Goal: Task Accomplishment & Management: Complete application form

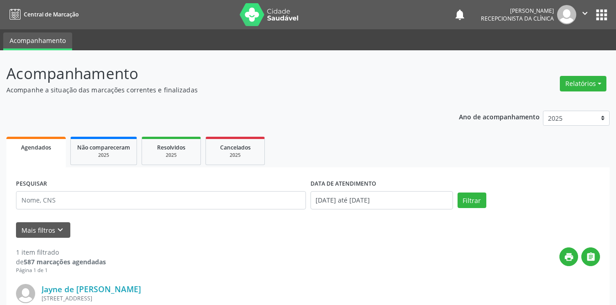
click at [174, 199] on input "text" at bounding box center [161, 200] width 290 height 18
type input "[PERSON_NAME]"
click at [178, 150] on span "Resolvidos" at bounding box center [171, 147] width 28 height 8
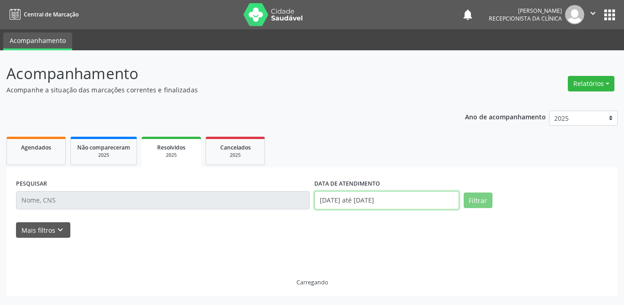
click at [369, 200] on input "[DATE] até [DATE]" at bounding box center [386, 200] width 145 height 18
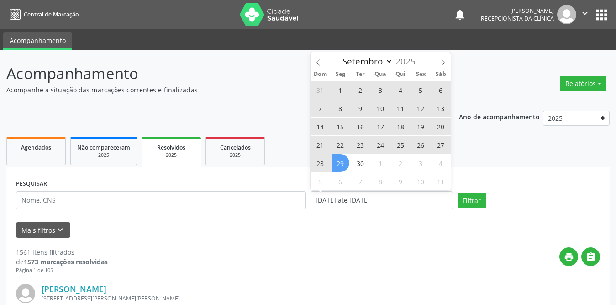
click at [337, 86] on span "1" at bounding box center [341, 90] width 18 height 18
type input "[DATE]"
click at [360, 166] on span "30" at bounding box center [361, 163] width 18 height 18
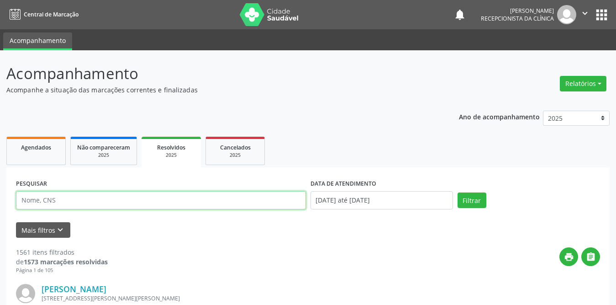
click at [89, 198] on input "text" at bounding box center [161, 200] width 290 height 18
type input "[PERSON_NAME]"
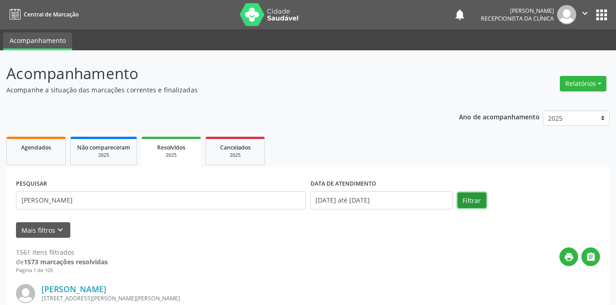
click at [462, 193] on button "Filtrar" at bounding box center [472, 200] width 29 height 16
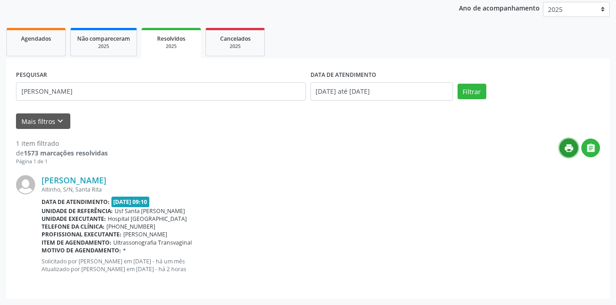
click at [569, 148] on icon "print" at bounding box center [569, 148] width 10 height 10
click at [106, 178] on link "[PERSON_NAME]" at bounding box center [74, 180] width 65 height 10
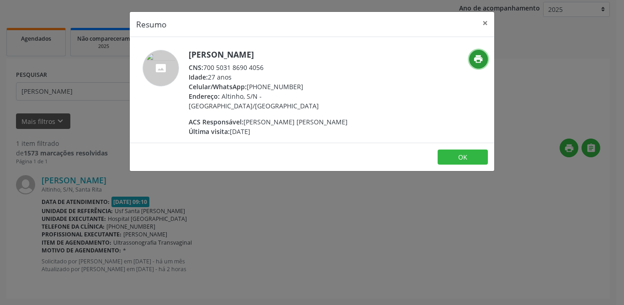
click at [474, 53] on button "print" at bounding box center [478, 59] width 19 height 19
click at [482, 21] on button "×" at bounding box center [485, 23] width 18 height 22
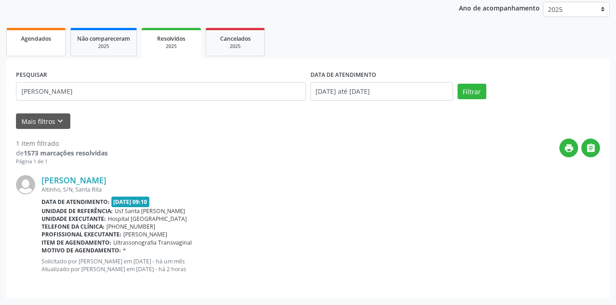
click at [47, 49] on link "Agendados" at bounding box center [35, 42] width 59 height 28
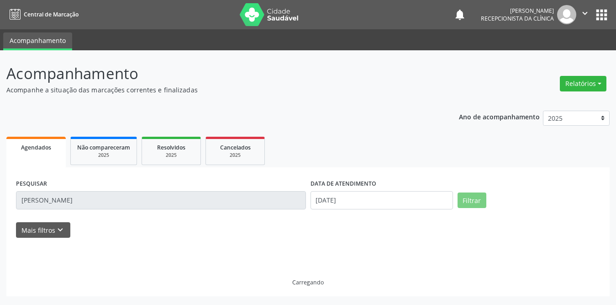
scroll to position [0, 0]
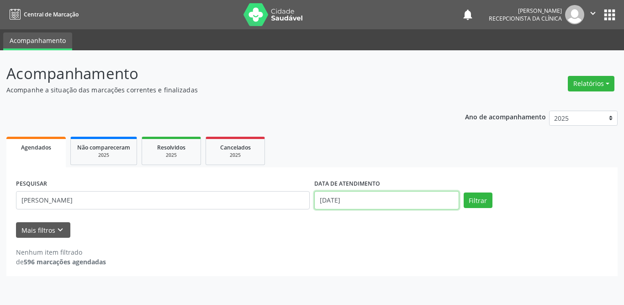
click at [389, 193] on input "[DATE]" at bounding box center [386, 200] width 145 height 18
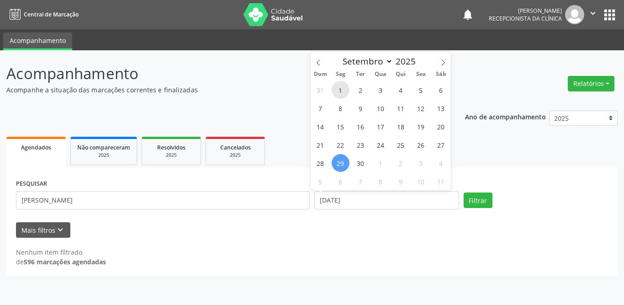
click at [339, 89] on span "1" at bounding box center [341, 90] width 18 height 18
type input "[DATE]"
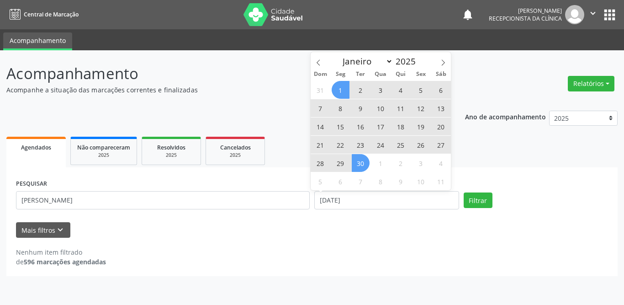
click at [360, 166] on span "30" at bounding box center [361, 163] width 18 height 18
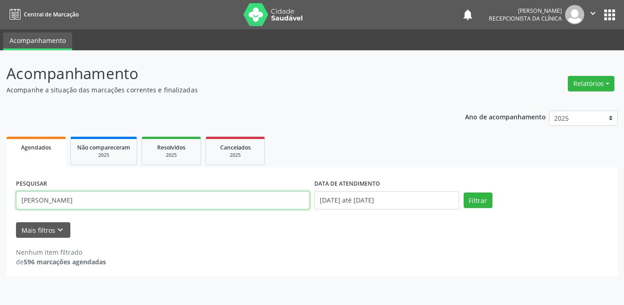
drag, startPoint x: 109, startPoint y: 200, endPoint x: 0, endPoint y: 202, distance: 109.2
click at [0, 202] on div "Acompanhamento Acompanhe a situação das marcações correntes e finalizadas Relat…" at bounding box center [312, 177] width 624 height 254
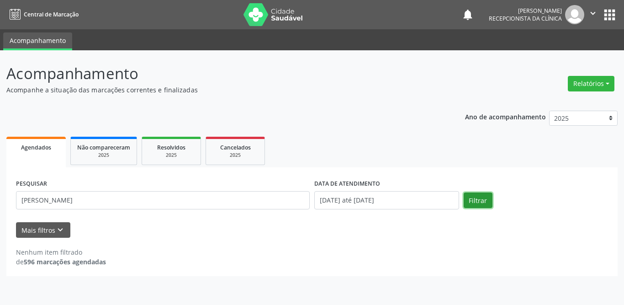
click at [470, 198] on button "Filtrar" at bounding box center [478, 200] width 29 height 16
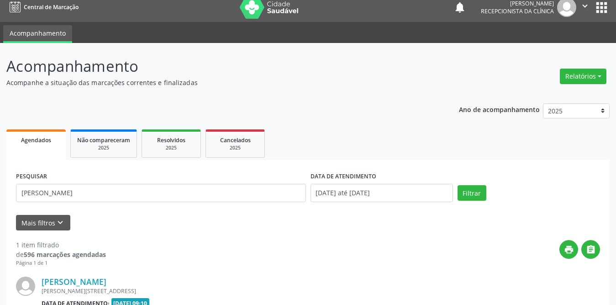
scroll to position [109, 0]
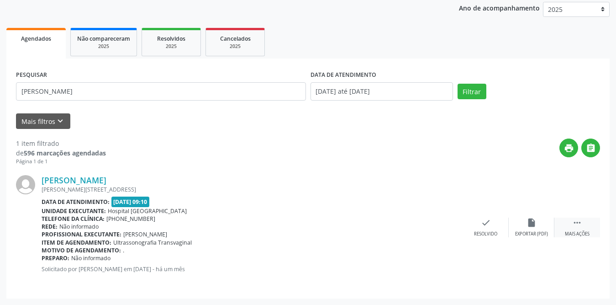
click at [574, 228] on div " Mais ações" at bounding box center [577, 227] width 46 height 20
click at [443, 224] on icon "print" at bounding box center [440, 222] width 10 height 10
click at [472, 97] on button "Filtrar" at bounding box center [472, 92] width 29 height 16
click at [571, 222] on div " Mais ações" at bounding box center [577, 227] width 46 height 20
click at [446, 224] on div "print Imprimir" at bounding box center [440, 227] width 46 height 20
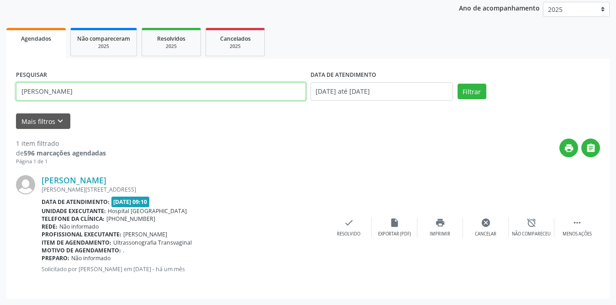
drag, startPoint x: 98, startPoint y: 87, endPoint x: 0, endPoint y: 84, distance: 98.2
click at [0, 84] on div "Acompanhamento Acompanhe a situação das marcações correntes e finalizadas Relat…" at bounding box center [308, 123] width 616 height 363
click at [105, 94] on input "[PERSON_NAME]" at bounding box center [161, 91] width 290 height 18
drag, startPoint x: 105, startPoint y: 94, endPoint x: 0, endPoint y: 93, distance: 105.5
click at [0, 93] on div "Acompanhamento Acompanhe a situação das marcações correntes e finalizadas Relat…" at bounding box center [308, 123] width 616 height 363
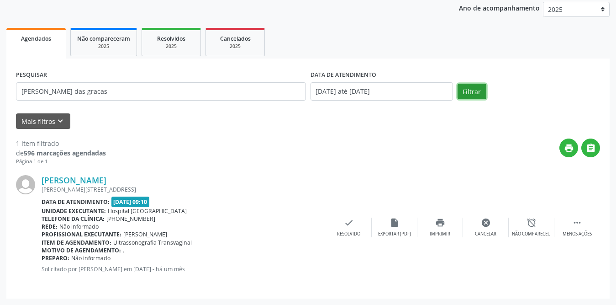
click at [472, 90] on button "Filtrar" at bounding box center [472, 92] width 29 height 16
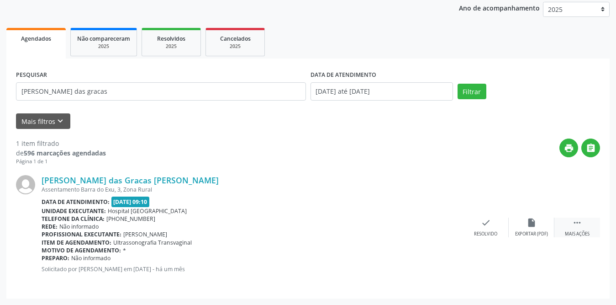
click at [572, 226] on div " Mais ações" at bounding box center [577, 227] width 46 height 20
click at [436, 224] on icon "print" at bounding box center [440, 222] width 10 height 10
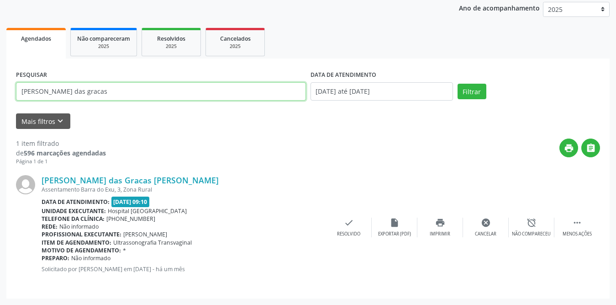
drag, startPoint x: 105, startPoint y: 92, endPoint x: 0, endPoint y: 92, distance: 105.5
click at [0, 92] on div "Acompanhamento Acompanhe a situação das marcações correntes e finalizadas Relat…" at bounding box center [308, 123] width 616 height 363
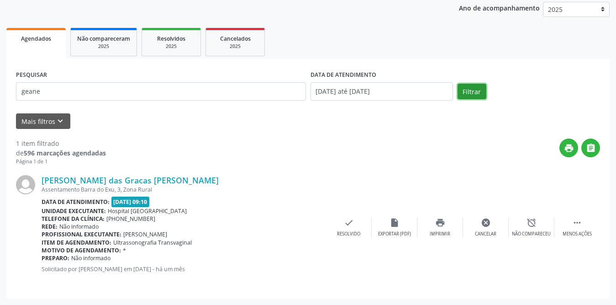
click at [461, 90] on button "Filtrar" at bounding box center [472, 92] width 29 height 16
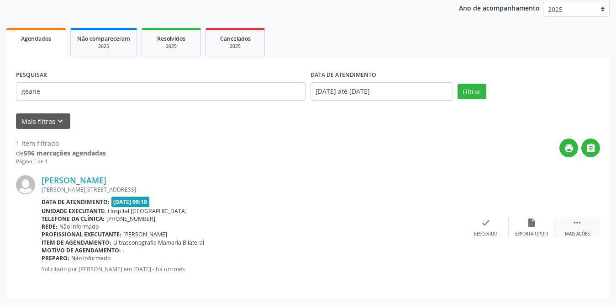
click at [581, 228] on div " Mais ações" at bounding box center [577, 227] width 46 height 20
click at [448, 227] on div "print Imprimir" at bounding box center [440, 227] width 46 height 20
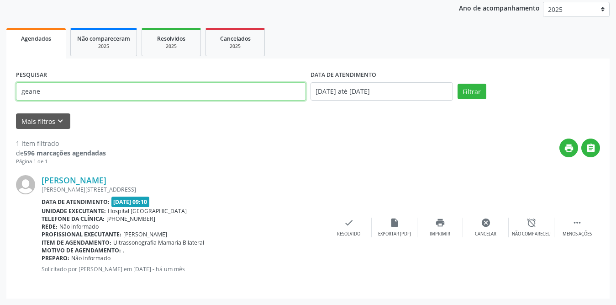
drag, startPoint x: 68, startPoint y: 97, endPoint x: 0, endPoint y: 92, distance: 67.7
click at [0, 92] on div "Acompanhamento Acompanhe a situação das marcações correntes e finalizadas Relat…" at bounding box center [308, 123] width 616 height 363
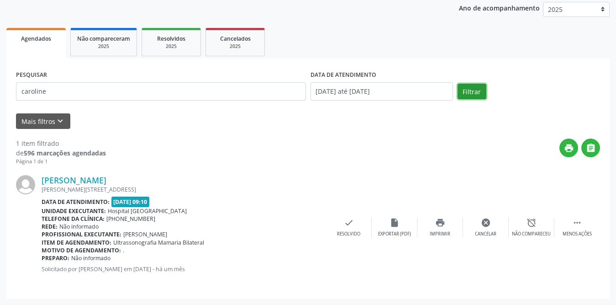
click at [479, 95] on button "Filtrar" at bounding box center [472, 92] width 29 height 16
click at [573, 226] on icon "" at bounding box center [577, 222] width 10 height 10
click at [450, 228] on div "print Imprimir" at bounding box center [440, 227] width 46 height 20
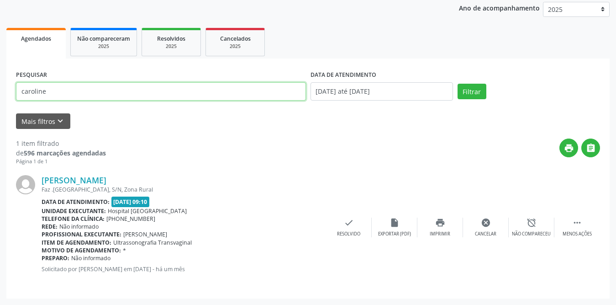
drag, startPoint x: 88, startPoint y: 87, endPoint x: 1, endPoint y: 82, distance: 86.9
click at [1, 82] on div "Acompanhamento Acompanhe a situação das marcações correntes e finalizadas Relat…" at bounding box center [308, 123] width 616 height 363
type input "s"
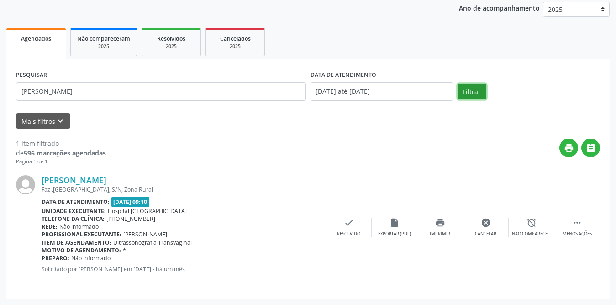
click at [476, 90] on button "Filtrar" at bounding box center [472, 92] width 29 height 16
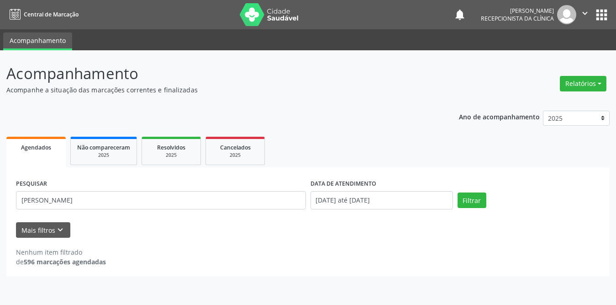
scroll to position [0, 0]
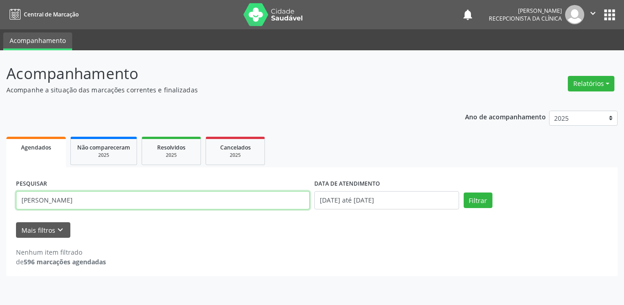
click at [74, 204] on input "[PERSON_NAME]" at bounding box center [163, 200] width 294 height 18
drag, startPoint x: 74, startPoint y: 203, endPoint x: 8, endPoint y: 199, distance: 66.8
click at [8, 199] on div "PESQUISAR [PERSON_NAME] DATA DE ATENDIMENTO [DATE] até [DATE] Filtrar UNIDADE D…" at bounding box center [311, 221] width 611 height 109
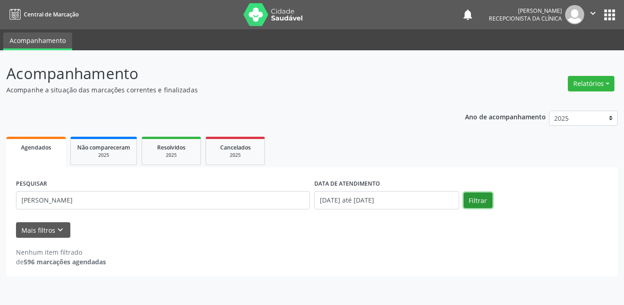
click at [467, 203] on button "Filtrar" at bounding box center [478, 200] width 29 height 16
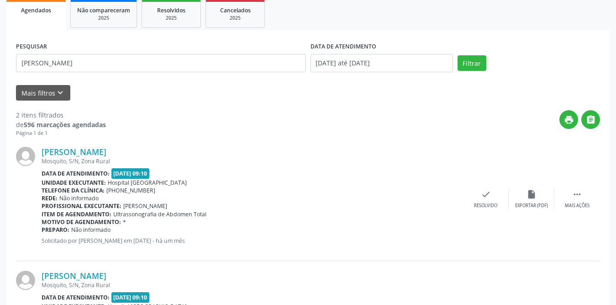
scroll to position [183, 0]
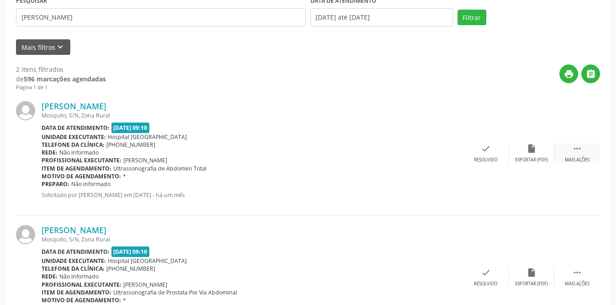
click at [585, 148] on div " Mais ações" at bounding box center [577, 153] width 46 height 20
click at [439, 150] on icon "print" at bounding box center [440, 148] width 10 height 10
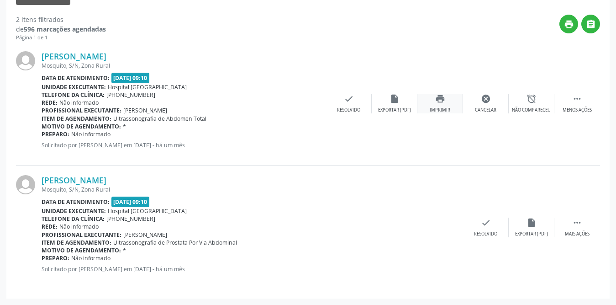
click at [577, 224] on icon "" at bounding box center [577, 222] width 10 height 10
click at [441, 232] on div "Imprimir" at bounding box center [440, 234] width 21 height 6
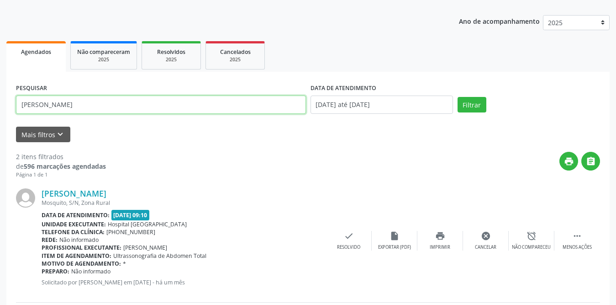
drag, startPoint x: 81, startPoint y: 105, endPoint x: 0, endPoint y: 100, distance: 80.9
click at [0, 100] on div "Acompanhamento Acompanhe a situação das marcações correntes e finalizadas Relat…" at bounding box center [308, 198] width 616 height 487
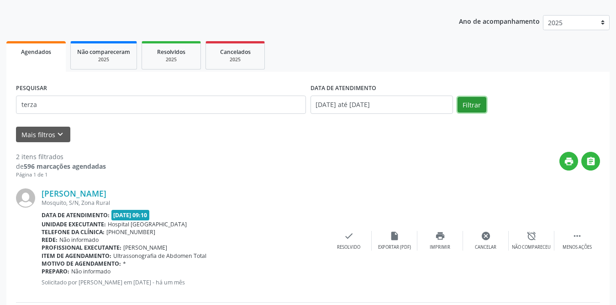
click at [468, 106] on button "Filtrar" at bounding box center [472, 105] width 29 height 16
click at [573, 246] on div "Mais ações" at bounding box center [577, 247] width 25 height 6
click at [438, 242] on div "print Imprimir" at bounding box center [440, 241] width 46 height 20
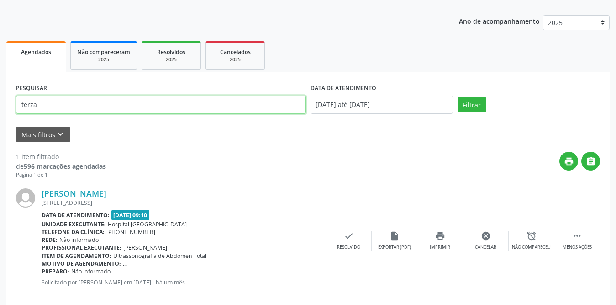
drag, startPoint x: 106, startPoint y: 110, endPoint x: 0, endPoint y: 103, distance: 106.2
click at [0, 103] on div "Acompanhamento Acompanhe a situação das marcações correntes e finalizadas Relat…" at bounding box center [308, 136] width 616 height 363
type input "[PERSON_NAME]"
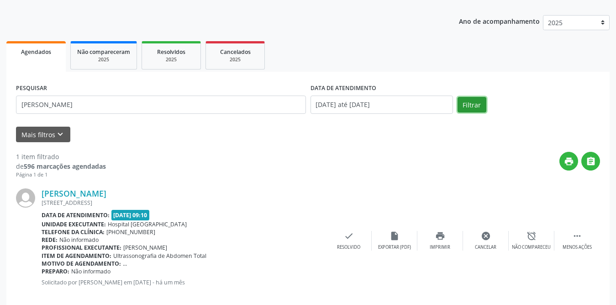
click at [473, 103] on button "Filtrar" at bounding box center [472, 105] width 29 height 16
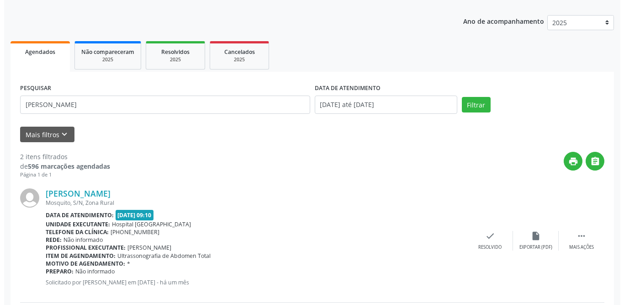
scroll to position [232, 0]
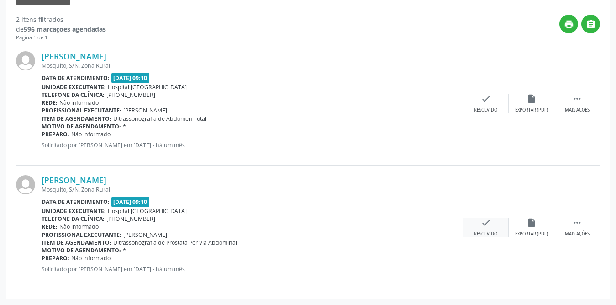
click at [482, 219] on icon "check" at bounding box center [486, 222] width 10 height 10
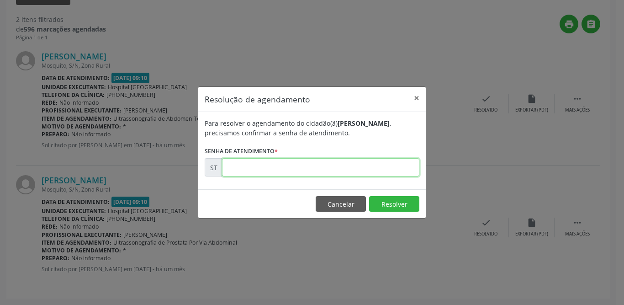
click at [325, 167] on input "text" at bounding box center [320, 167] width 197 height 18
type input "00019013"
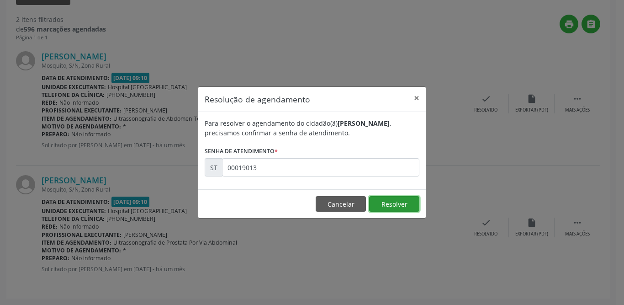
click at [414, 204] on button "Resolver" at bounding box center [394, 204] width 50 height 16
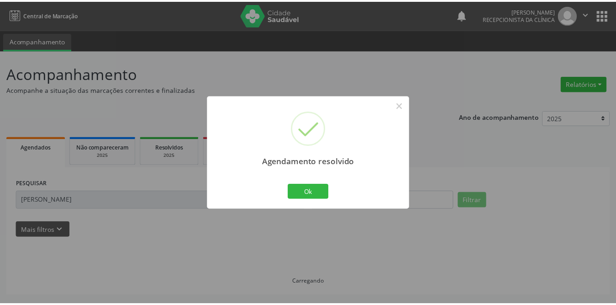
scroll to position [0, 0]
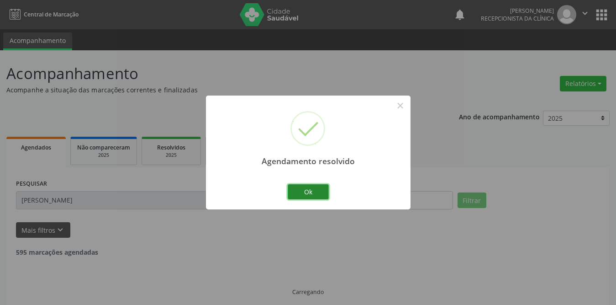
click at [295, 194] on button "Ok" at bounding box center [308, 192] width 41 height 16
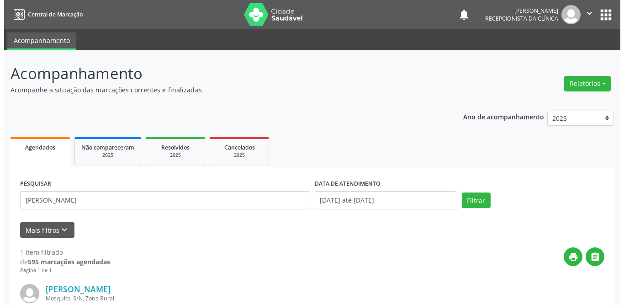
scroll to position [109, 0]
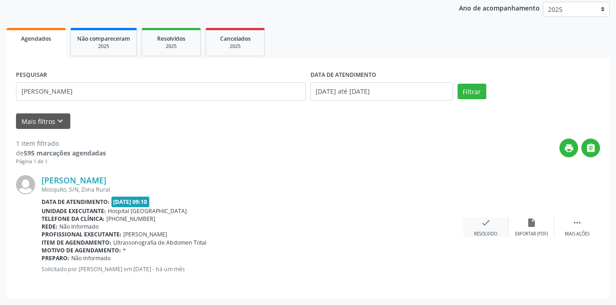
click at [482, 227] on div "check Resolvido" at bounding box center [486, 227] width 46 height 20
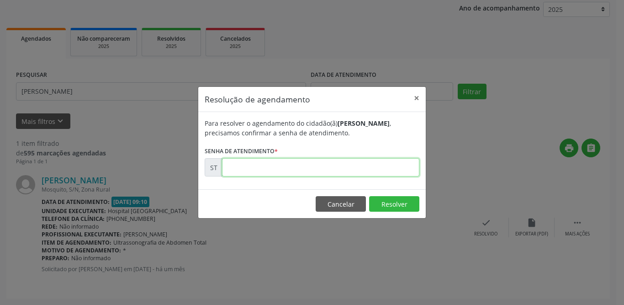
click at [249, 171] on input "text" at bounding box center [320, 167] width 197 height 18
type input "00019011"
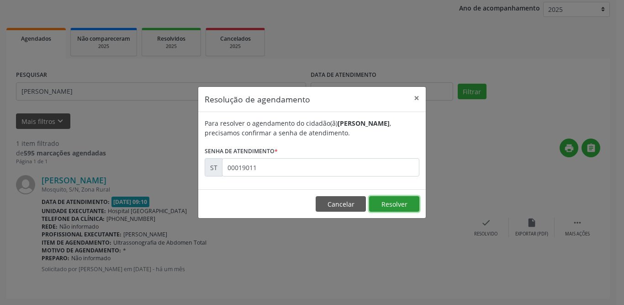
click at [383, 202] on button "Resolver" at bounding box center [394, 204] width 50 height 16
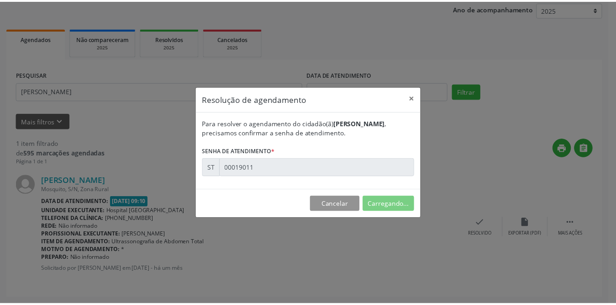
scroll to position [0, 0]
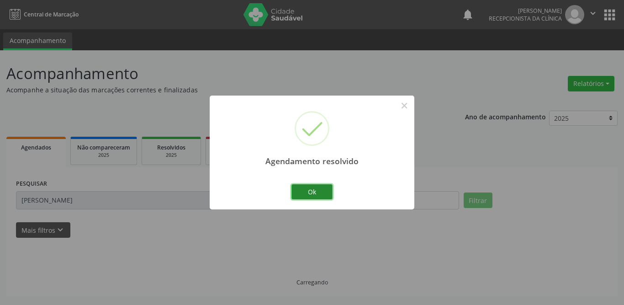
click at [295, 191] on button "Ok" at bounding box center [311, 192] width 41 height 16
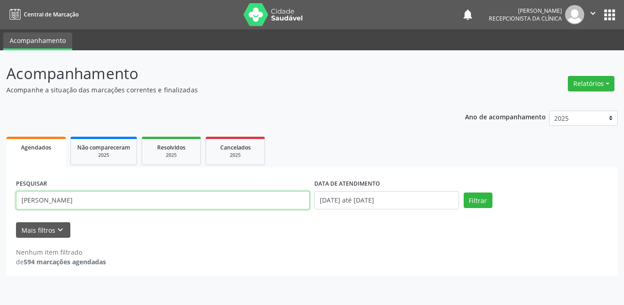
drag, startPoint x: 203, startPoint y: 198, endPoint x: 0, endPoint y: 204, distance: 203.3
click at [0, 204] on div "Acompanhamento Acompanhe a situação das marcações correntes e finalizadas Relat…" at bounding box center [312, 177] width 624 height 254
type input "[PERSON_NAME]"
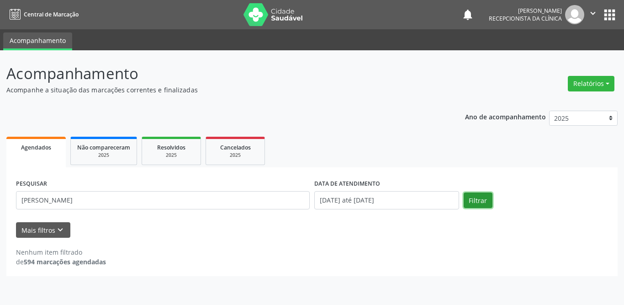
click at [483, 203] on button "Filtrar" at bounding box center [478, 200] width 29 height 16
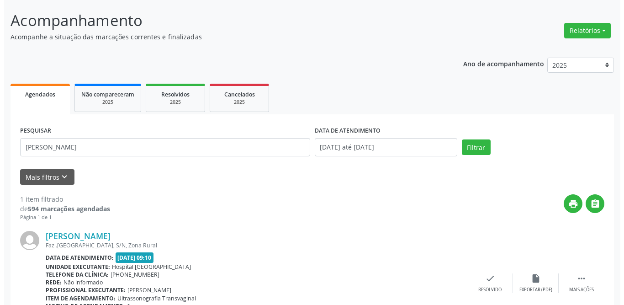
scroll to position [109, 0]
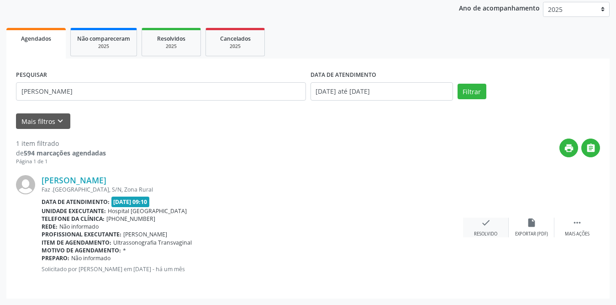
click at [487, 225] on icon "check" at bounding box center [486, 222] width 10 height 10
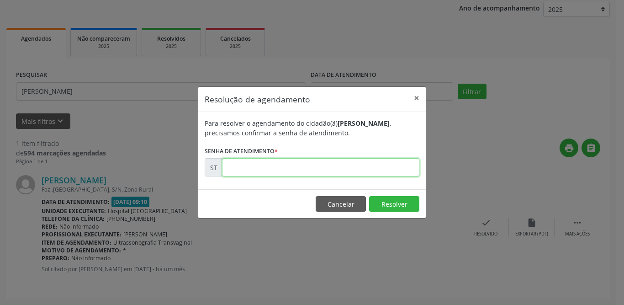
click at [267, 168] on input "text" at bounding box center [320, 167] width 197 height 18
type input "00018996"
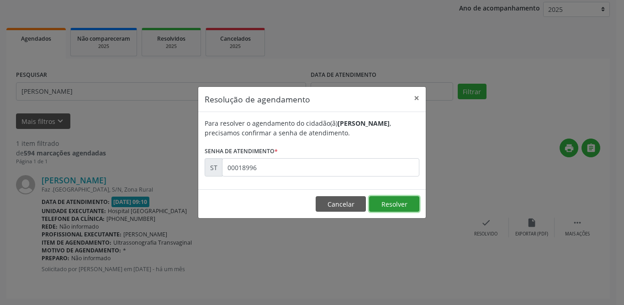
click at [398, 203] on button "Resolver" at bounding box center [394, 204] width 50 height 16
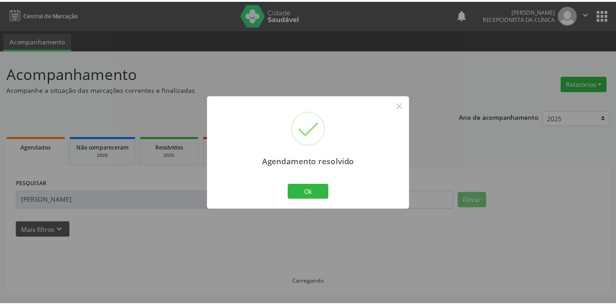
scroll to position [0, 0]
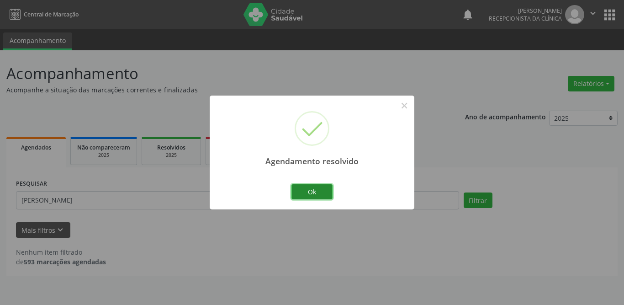
click at [300, 185] on button "Ok" at bounding box center [311, 192] width 41 height 16
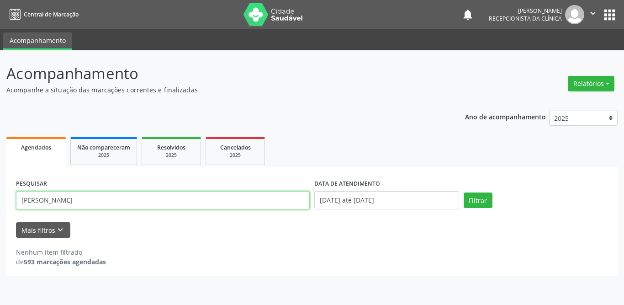
drag, startPoint x: 105, startPoint y: 203, endPoint x: 0, endPoint y: 203, distance: 105.0
click at [0, 203] on div "Acompanhamento Acompanhe a situação das marcações correntes e finalizadas Relat…" at bounding box center [312, 177] width 624 height 254
type input "[PERSON_NAME]"
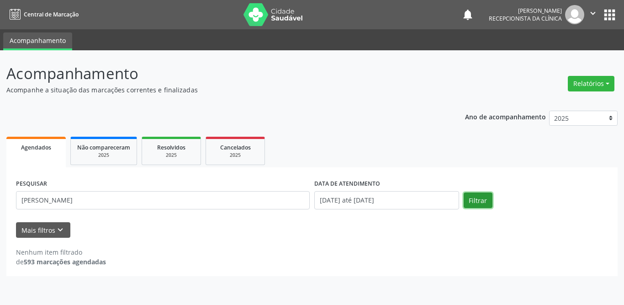
click at [478, 203] on button "Filtrar" at bounding box center [478, 200] width 29 height 16
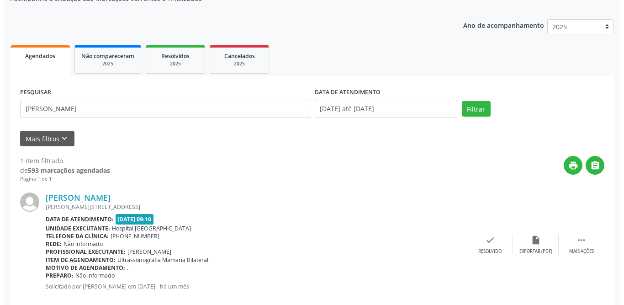
scroll to position [109, 0]
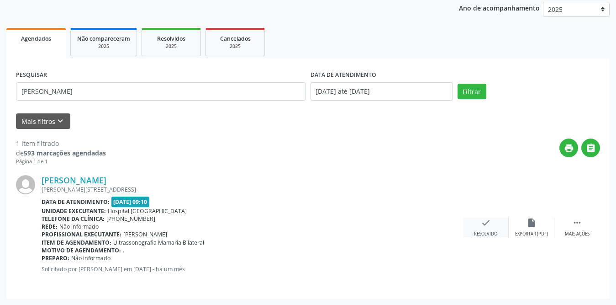
click at [489, 225] on icon "check" at bounding box center [486, 222] width 10 height 10
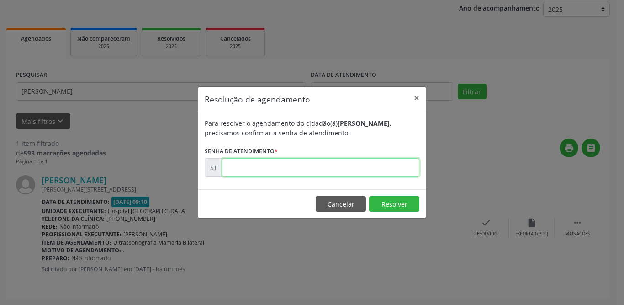
click at [335, 162] on input "text" at bounding box center [320, 167] width 197 height 18
type input "00018959"
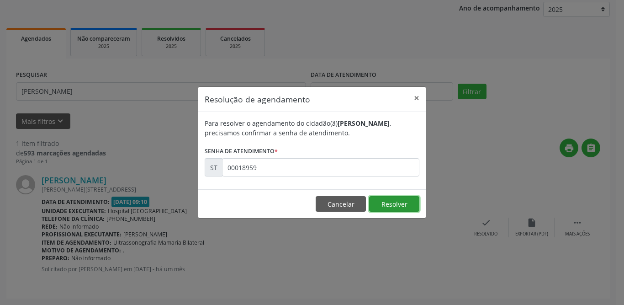
click at [401, 201] on button "Resolver" at bounding box center [394, 204] width 50 height 16
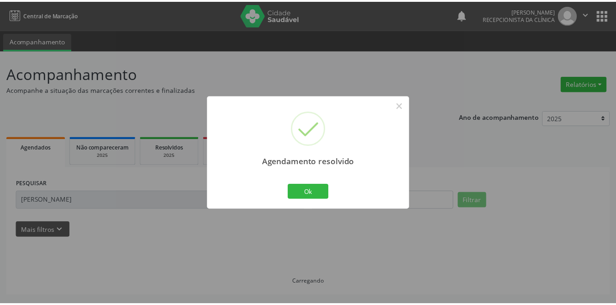
scroll to position [0, 0]
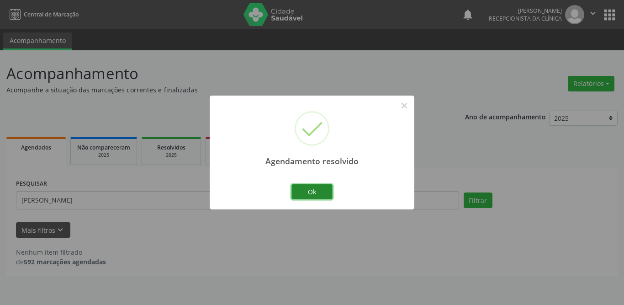
click at [318, 191] on button "Ok" at bounding box center [311, 192] width 41 height 16
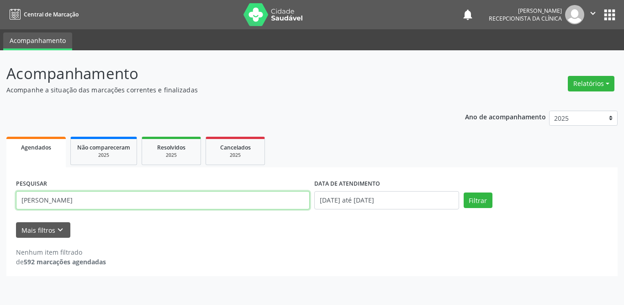
drag, startPoint x: 113, startPoint y: 198, endPoint x: 0, endPoint y: 190, distance: 113.1
click at [0, 190] on div "Acompanhamento Acompanhe a situação das marcações correntes e finalizadas Relat…" at bounding box center [312, 177] width 624 height 254
type input "[PERSON_NAME] das Graca"
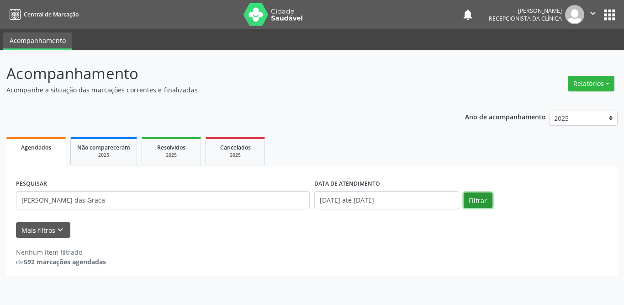
click at [481, 204] on button "Filtrar" at bounding box center [478, 200] width 29 height 16
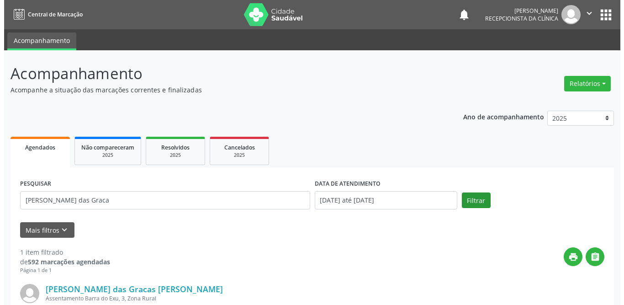
scroll to position [109, 0]
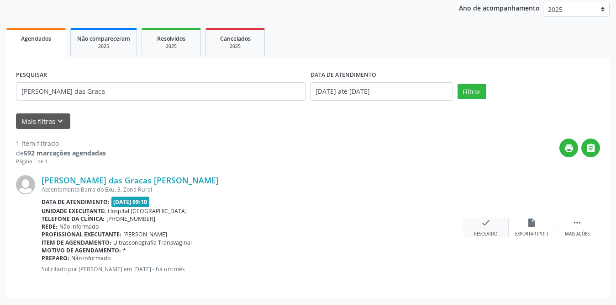
click at [491, 223] on div "check Resolvido" at bounding box center [486, 227] width 46 height 20
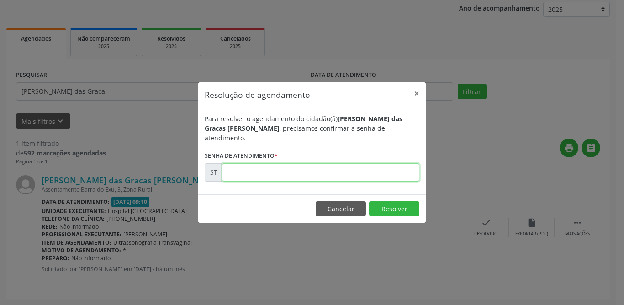
click at [311, 172] on input "text" at bounding box center [320, 172] width 197 height 18
type input "00018999"
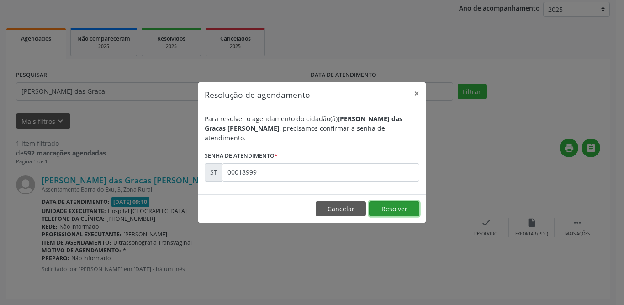
click at [415, 207] on button "Resolver" at bounding box center [394, 209] width 50 height 16
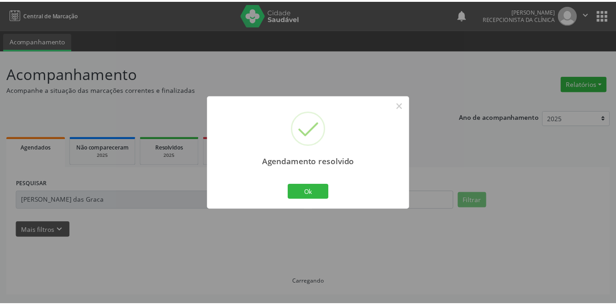
scroll to position [0, 0]
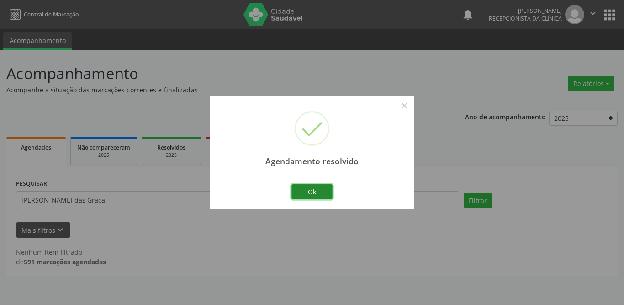
click at [307, 188] on button "Ok" at bounding box center [311, 192] width 41 height 16
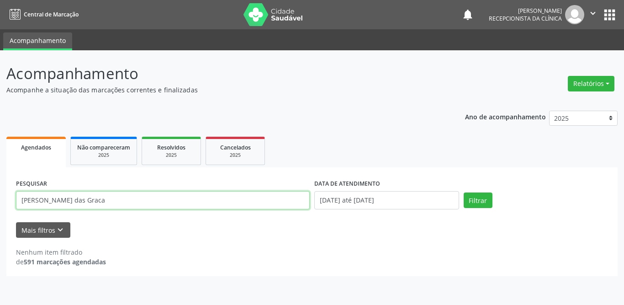
drag, startPoint x: 83, startPoint y: 194, endPoint x: 0, endPoint y: 197, distance: 82.7
click at [0, 197] on div "Acompanhamento Acompanhe a situação das marcações correntes e finalizadas Relat…" at bounding box center [312, 177] width 624 height 254
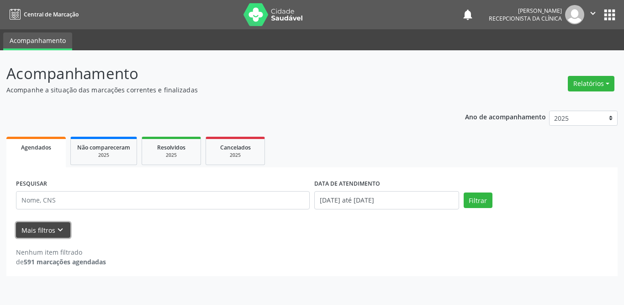
click at [55, 228] on icon "keyboard_arrow_down" at bounding box center [60, 230] width 10 height 10
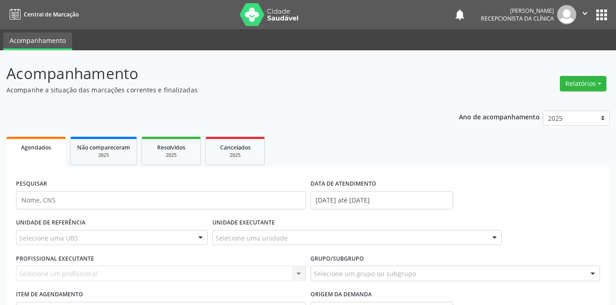
scroll to position [85, 0]
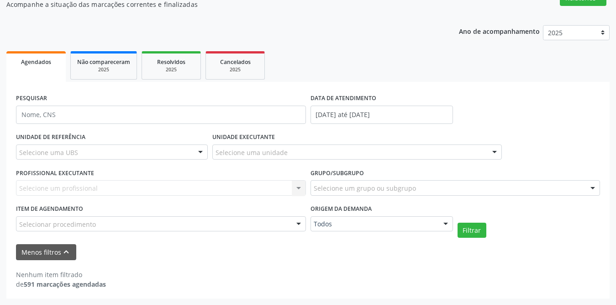
click at [99, 149] on div "Selecione uma UBS" at bounding box center [112, 152] width 192 height 16
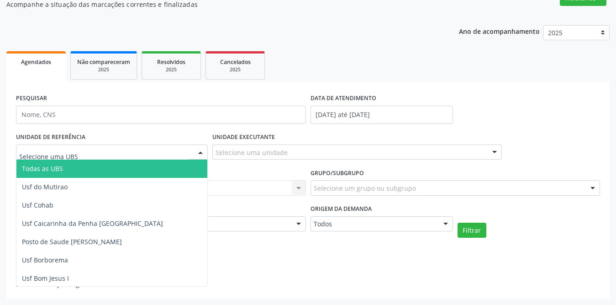
click at [94, 167] on span "Todas as UBS" at bounding box center [128, 168] width 224 height 18
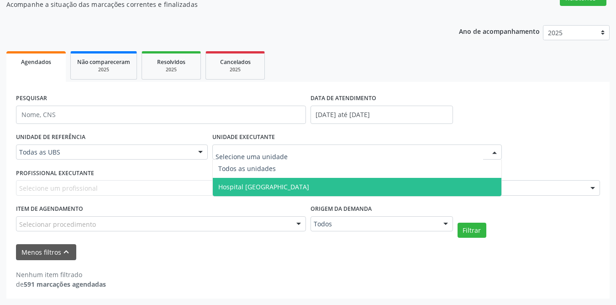
click at [247, 184] on span "Hospital [GEOGRAPHIC_DATA]" at bounding box center [263, 186] width 91 height 9
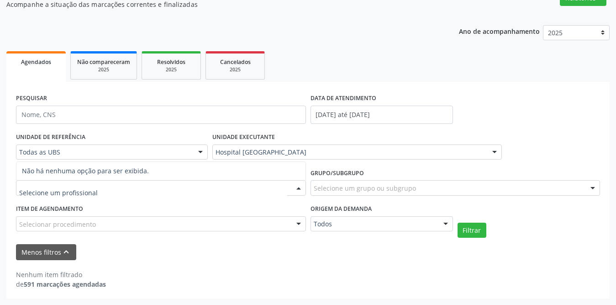
click at [123, 189] on div at bounding box center [161, 188] width 290 height 16
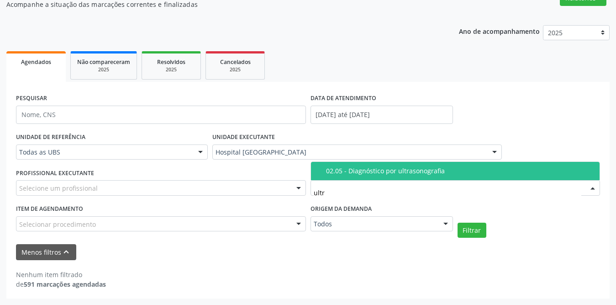
type input "ultra"
click at [365, 168] on div "02.05 - Diagnóstico por ultrasonografia" at bounding box center [460, 170] width 269 height 7
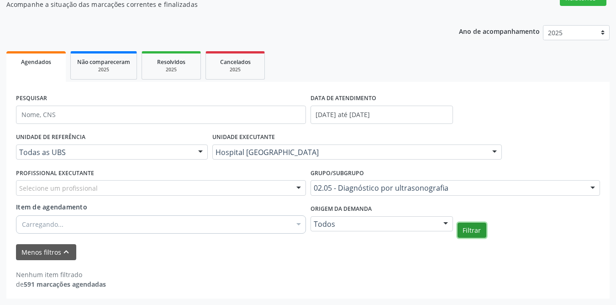
click at [478, 231] on button "Filtrar" at bounding box center [472, 230] width 29 height 16
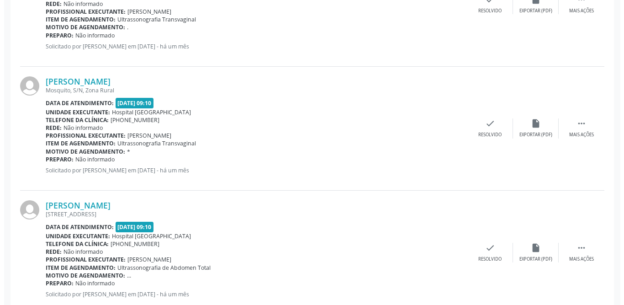
scroll to position [1318, 0]
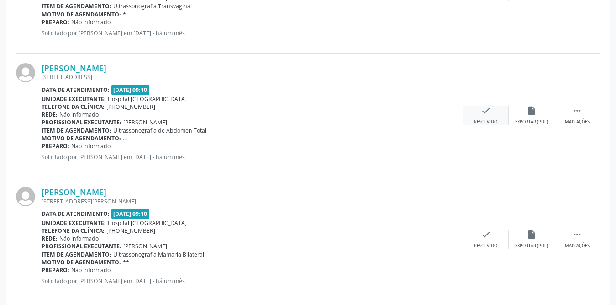
click at [491, 110] on div "check Resolvido" at bounding box center [486, 115] width 46 height 20
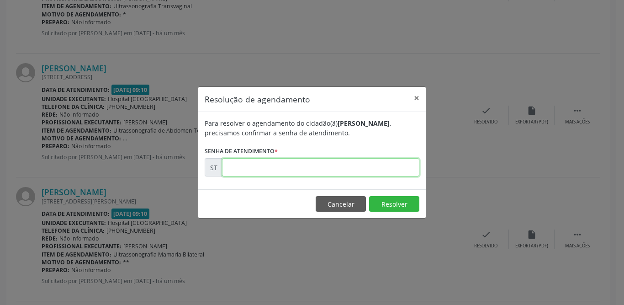
click at [271, 159] on input "text" at bounding box center [320, 167] width 197 height 18
type input "00019100"
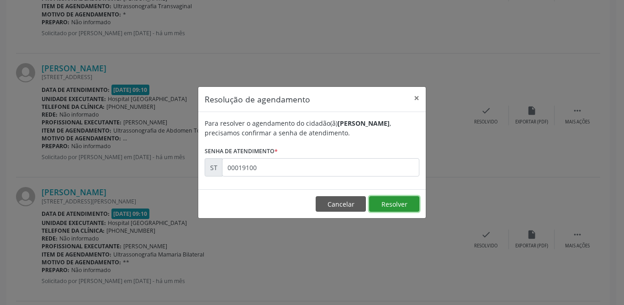
click at [391, 204] on button "Resolver" at bounding box center [394, 204] width 50 height 16
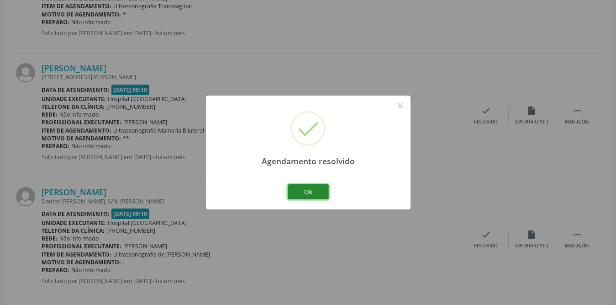
click at [322, 196] on button "Ok" at bounding box center [308, 192] width 41 height 16
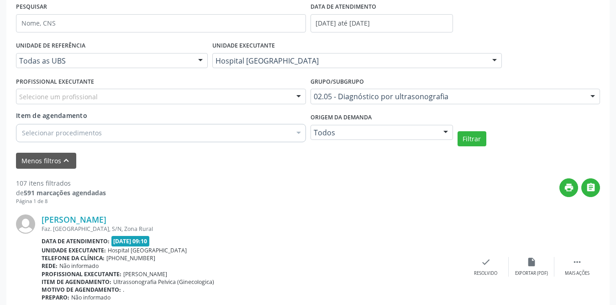
scroll to position [40, 0]
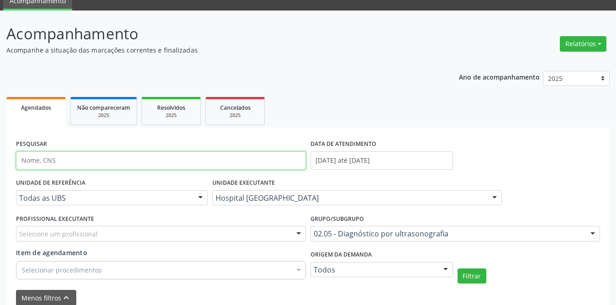
click at [64, 167] on input "text" at bounding box center [161, 160] width 290 height 18
type input "[PERSON_NAME]"
click at [458, 268] on button "Filtrar" at bounding box center [472, 276] width 29 height 16
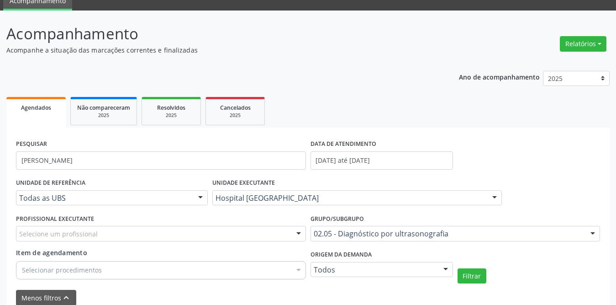
scroll to position [216, 0]
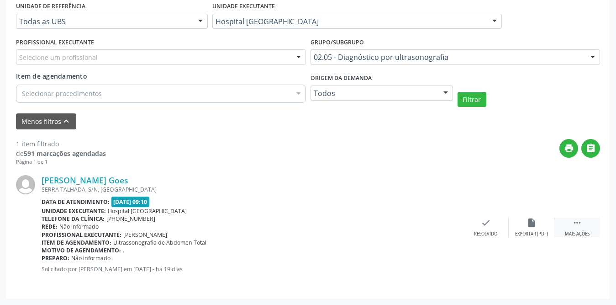
click at [573, 229] on div " Mais ações" at bounding box center [577, 227] width 46 height 20
click at [444, 227] on icon "print" at bounding box center [440, 222] width 10 height 10
